Goal: Transaction & Acquisition: Subscribe to service/newsletter

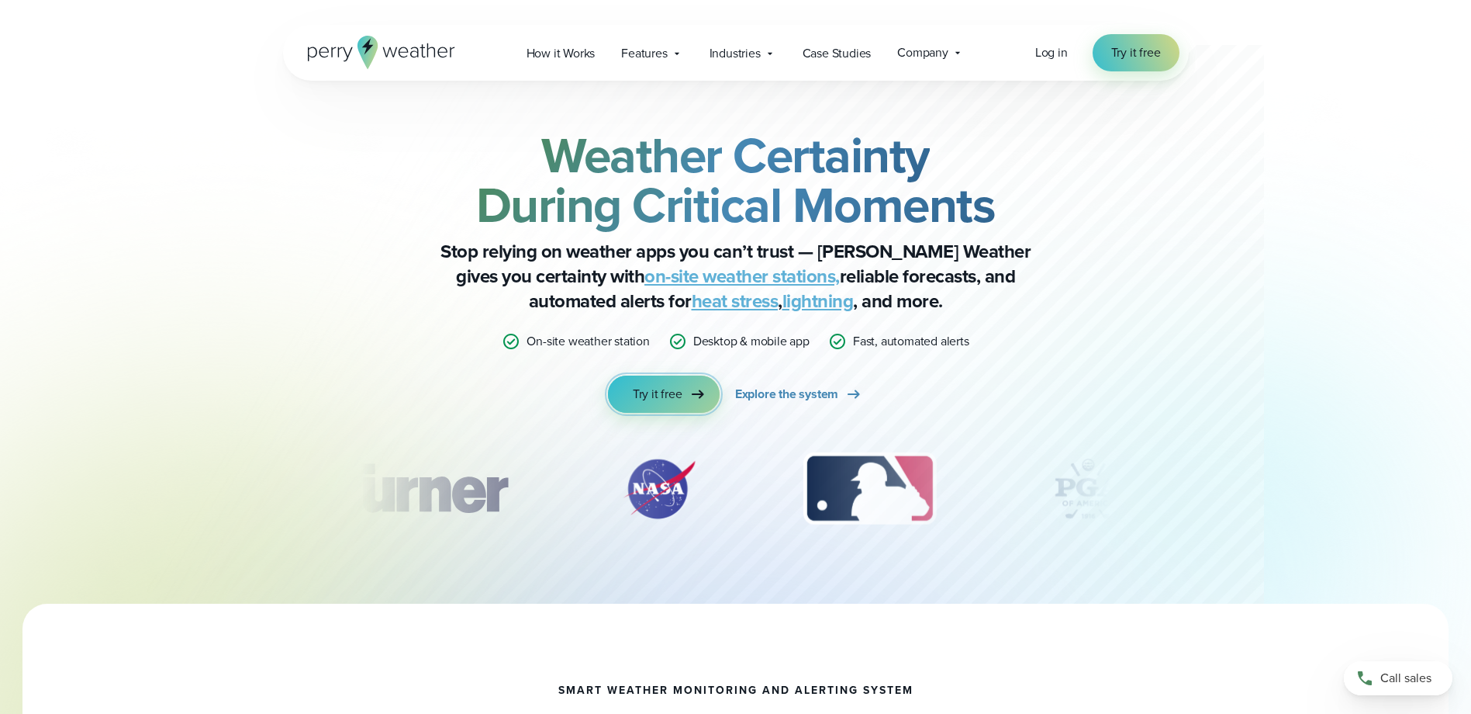
click at [663, 397] on span "Try it free" at bounding box center [658, 394] width 50 height 19
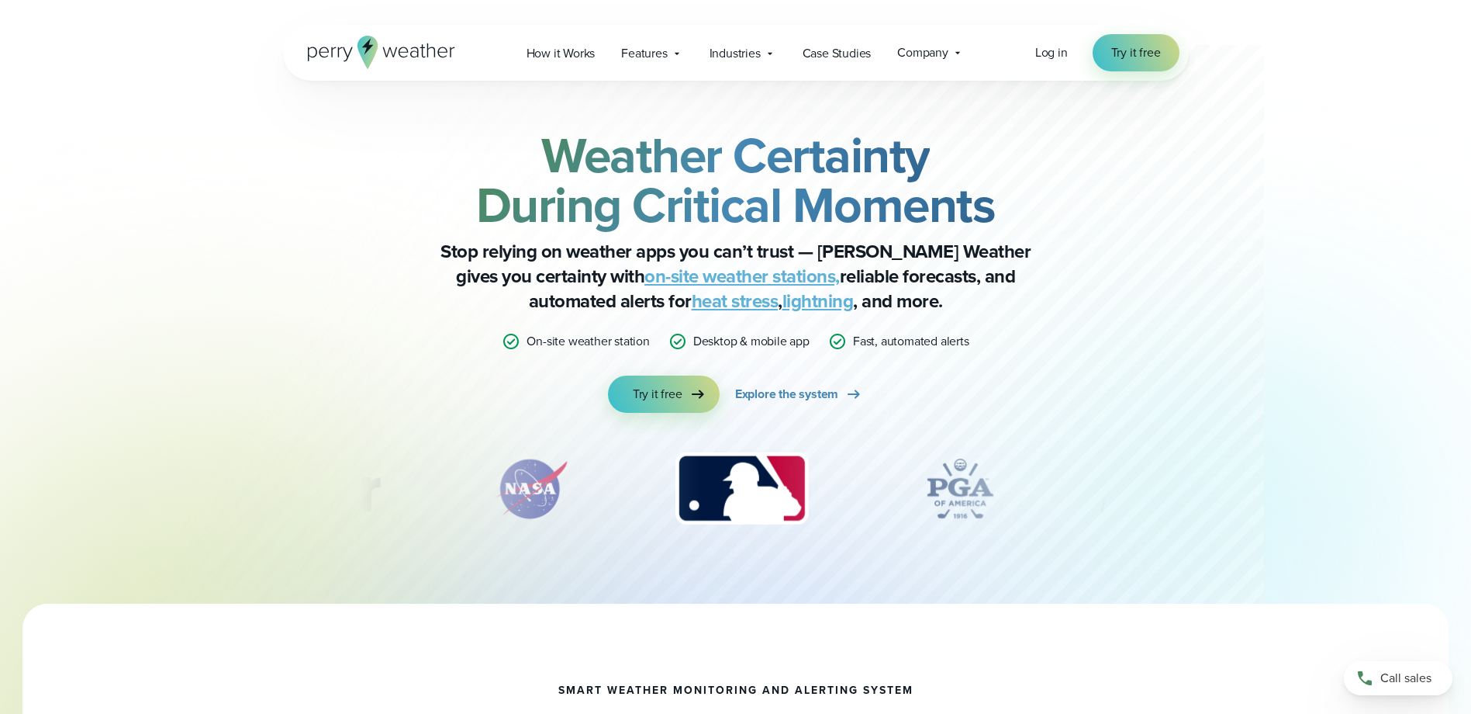
click at [384, 45] on icon at bounding box center [381, 52] width 147 height 33
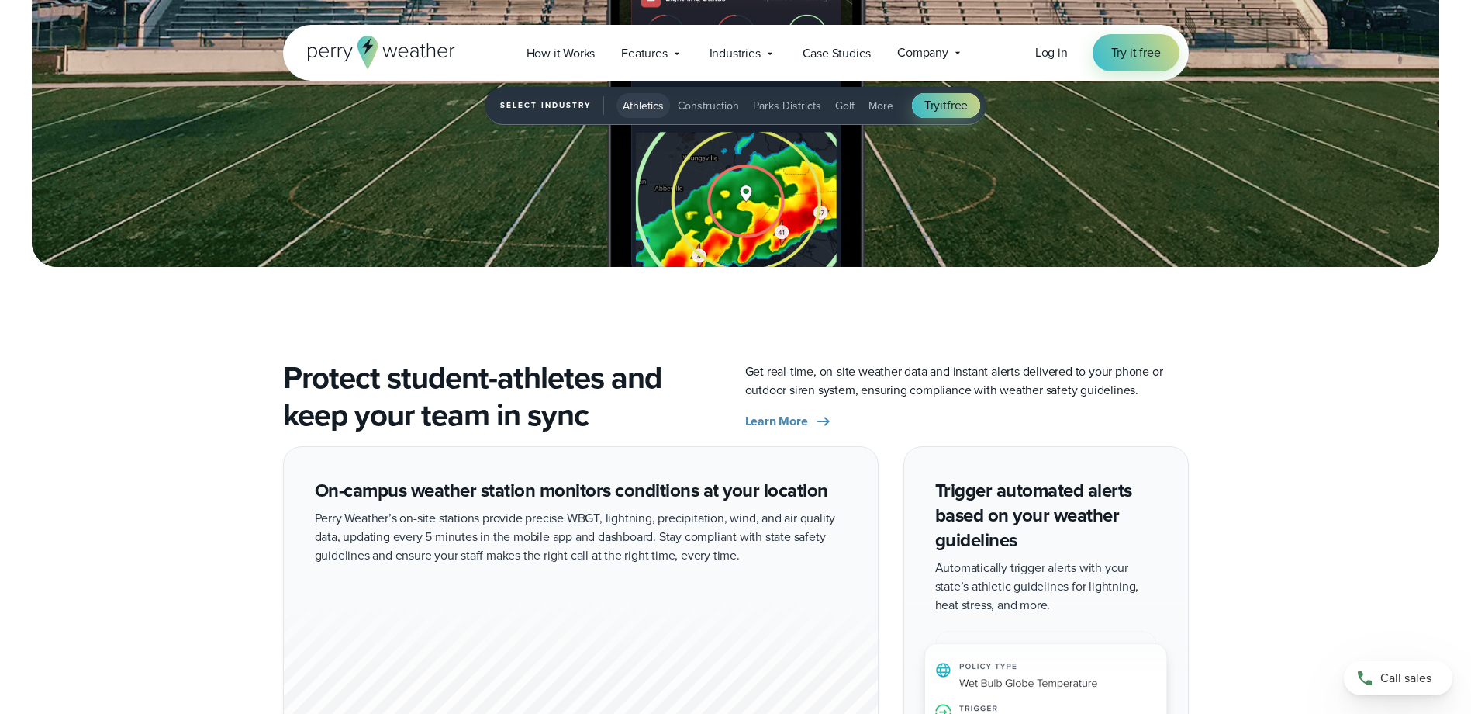
scroll to position [2404, 0]
